Goal: Find specific page/section: Find specific page/section

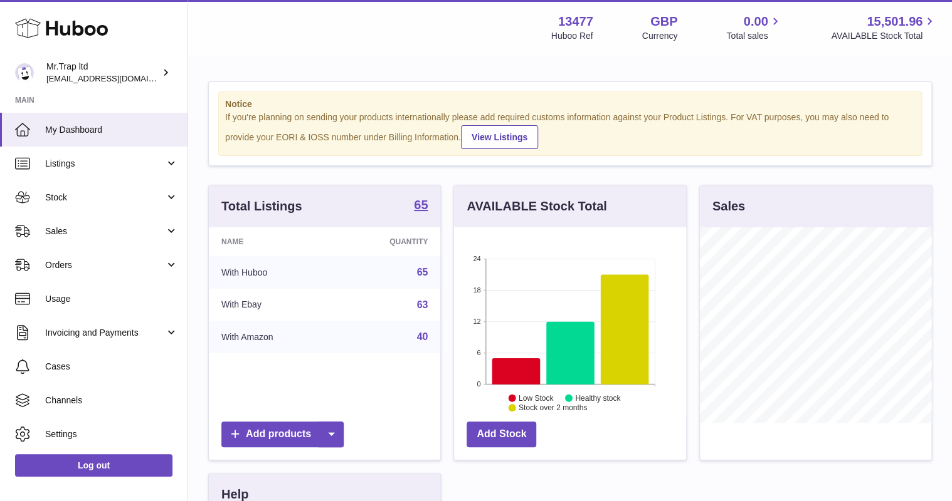
scroll to position [196, 231]
click at [64, 224] on link "Sales" at bounding box center [93, 231] width 187 height 34
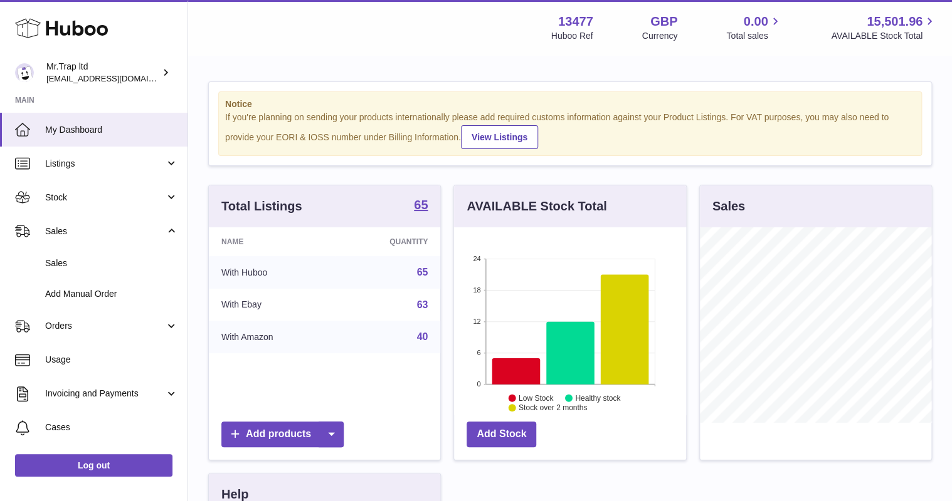
click at [76, 245] on link "Sales" at bounding box center [93, 231] width 187 height 34
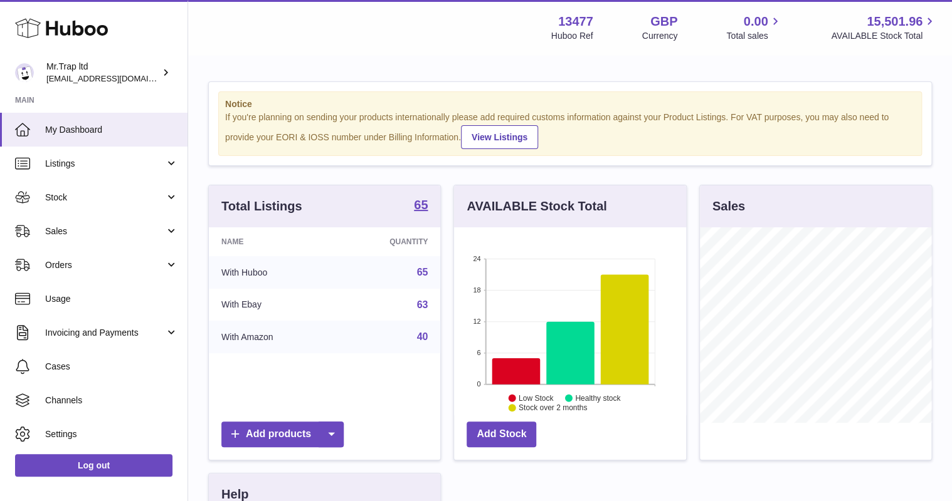
click at [78, 256] on ul "My Dashboard Listings Not with Huboo Listings with Huboo Bundles Stock Stock St…" at bounding box center [93, 299] width 187 height 372
click at [93, 228] on span "Sales" at bounding box center [105, 232] width 120 height 12
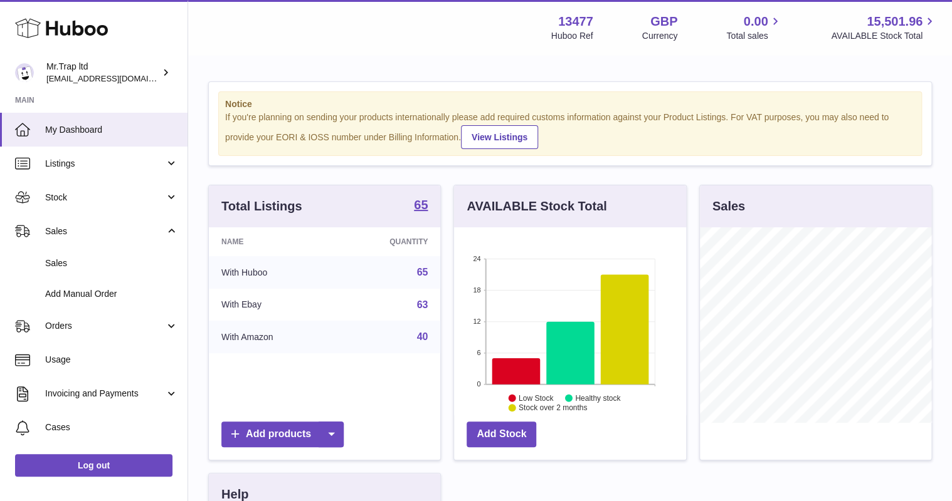
click at [96, 262] on span "Sales" at bounding box center [111, 264] width 133 height 12
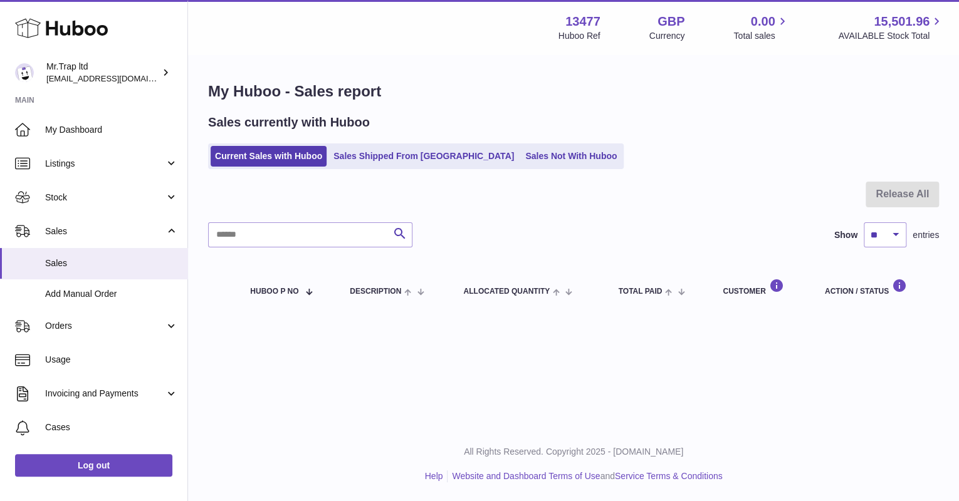
click at [521, 160] on link "Sales Not With Huboo" at bounding box center [571, 156] width 100 height 21
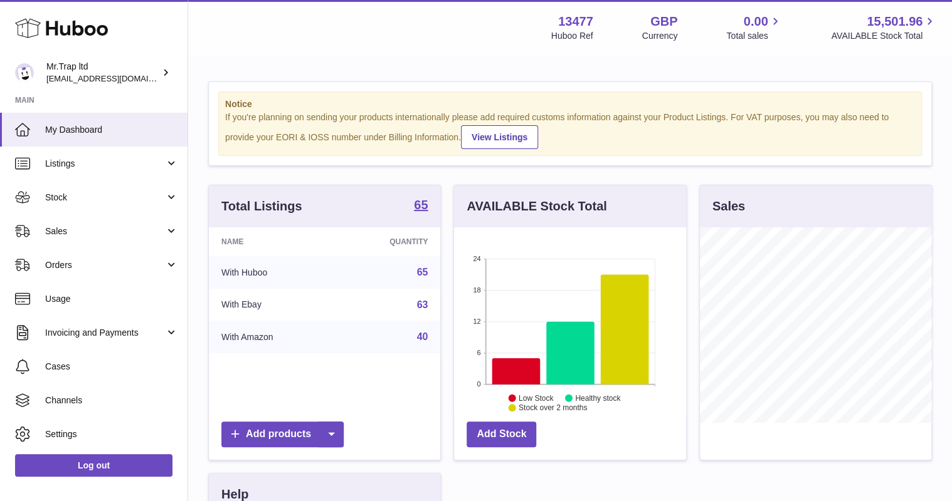
scroll to position [196, 231]
